Goal: Entertainment & Leisure: Consume media (video, audio)

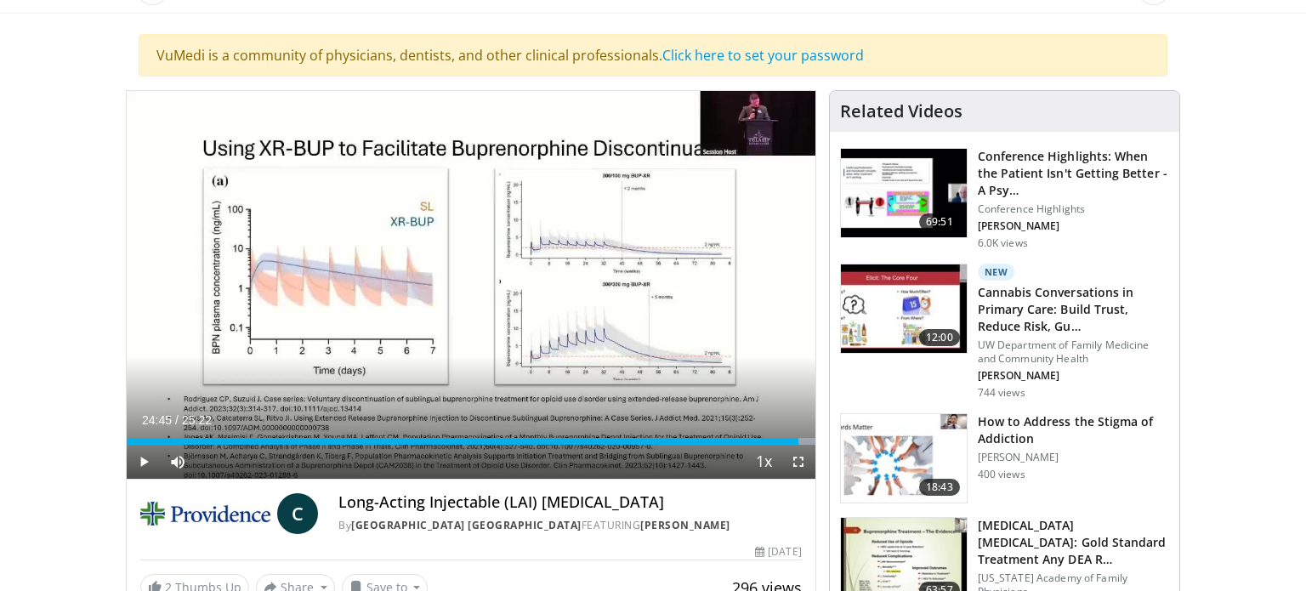
click at [1064, 447] on div "How to Address the Stigma of Addiction Kento Sonoda 400 views" at bounding box center [1073, 458] width 191 height 90
click at [923, 468] on img at bounding box center [904, 458] width 126 height 88
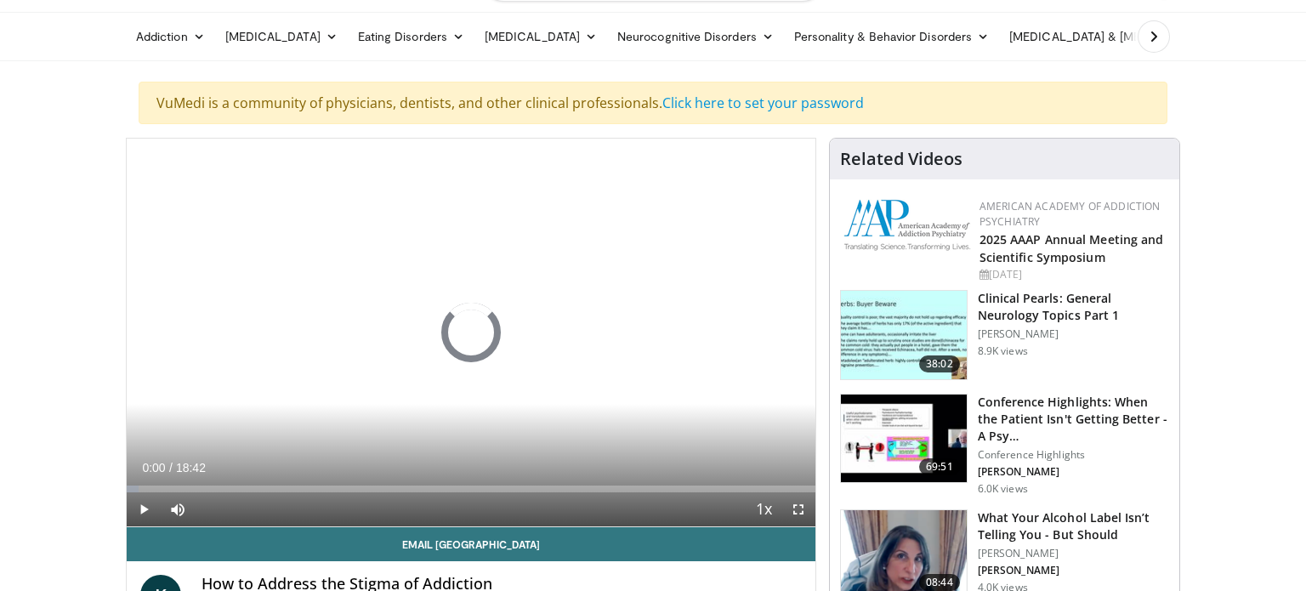
scroll to position [87, 0]
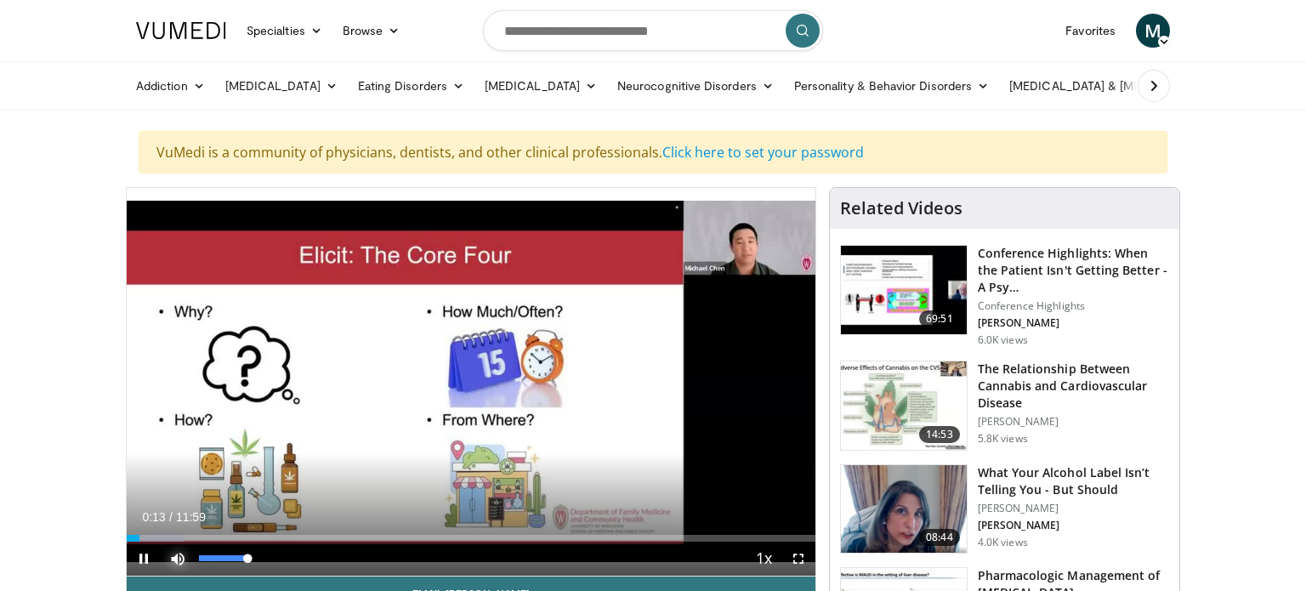
click at [174, 556] on span "Video Player" at bounding box center [178, 559] width 34 height 34
click at [174, 558] on span "Video Player" at bounding box center [178, 559] width 34 height 34
click at [230, 559] on div "63%" at bounding box center [223, 558] width 48 height 6
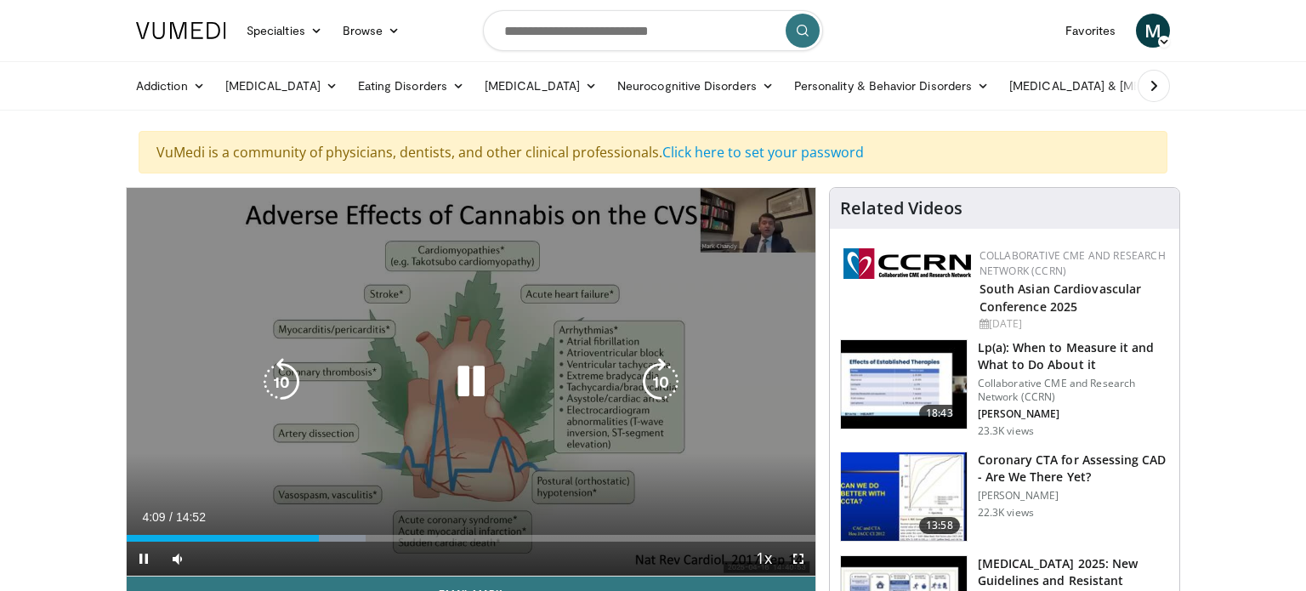
click at [472, 385] on icon "Video Player" at bounding box center [471, 382] width 48 height 48
